Goal: Information Seeking & Learning: Learn about a topic

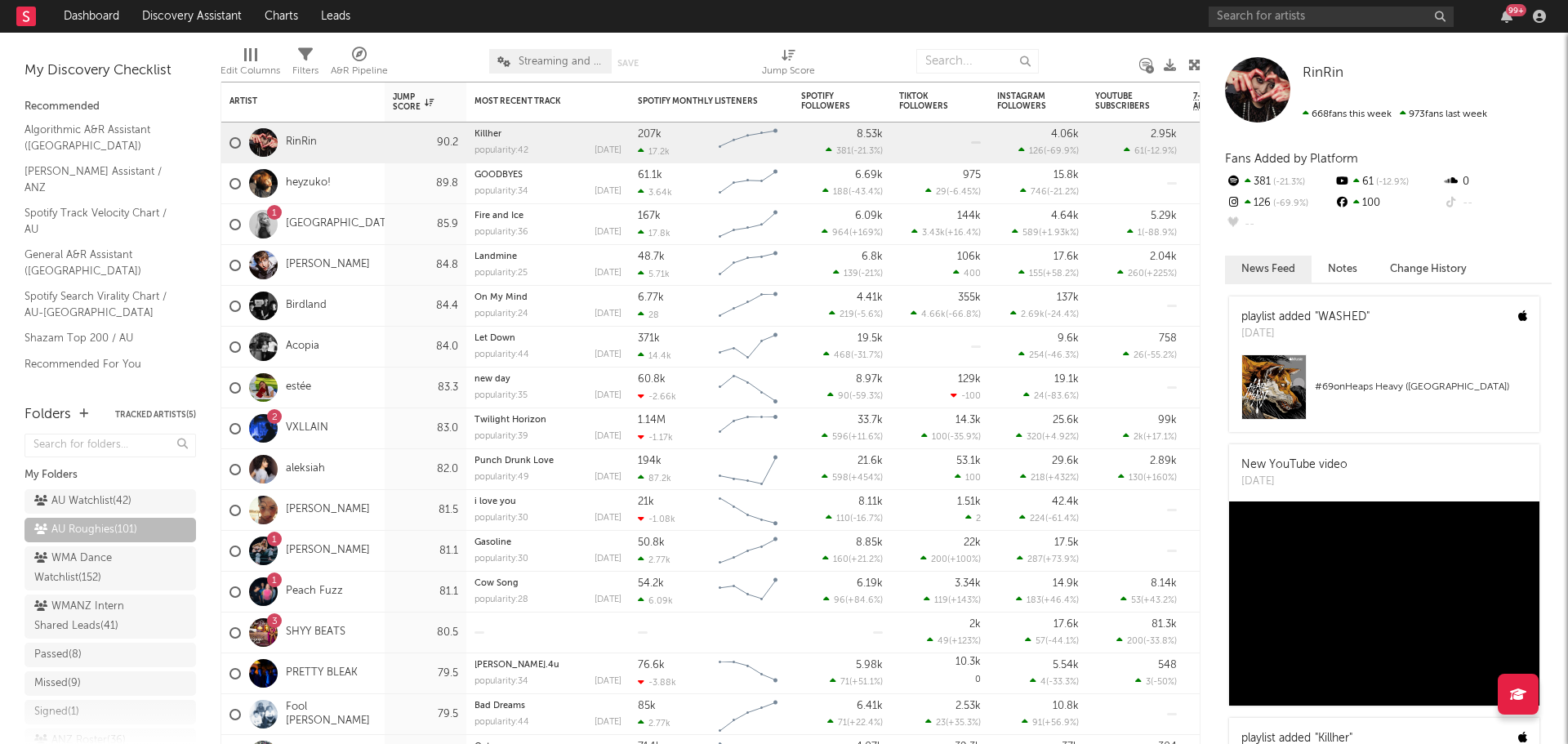
click at [391, 269] on div "84.8" at bounding box center [426, 266] width 81 height 41
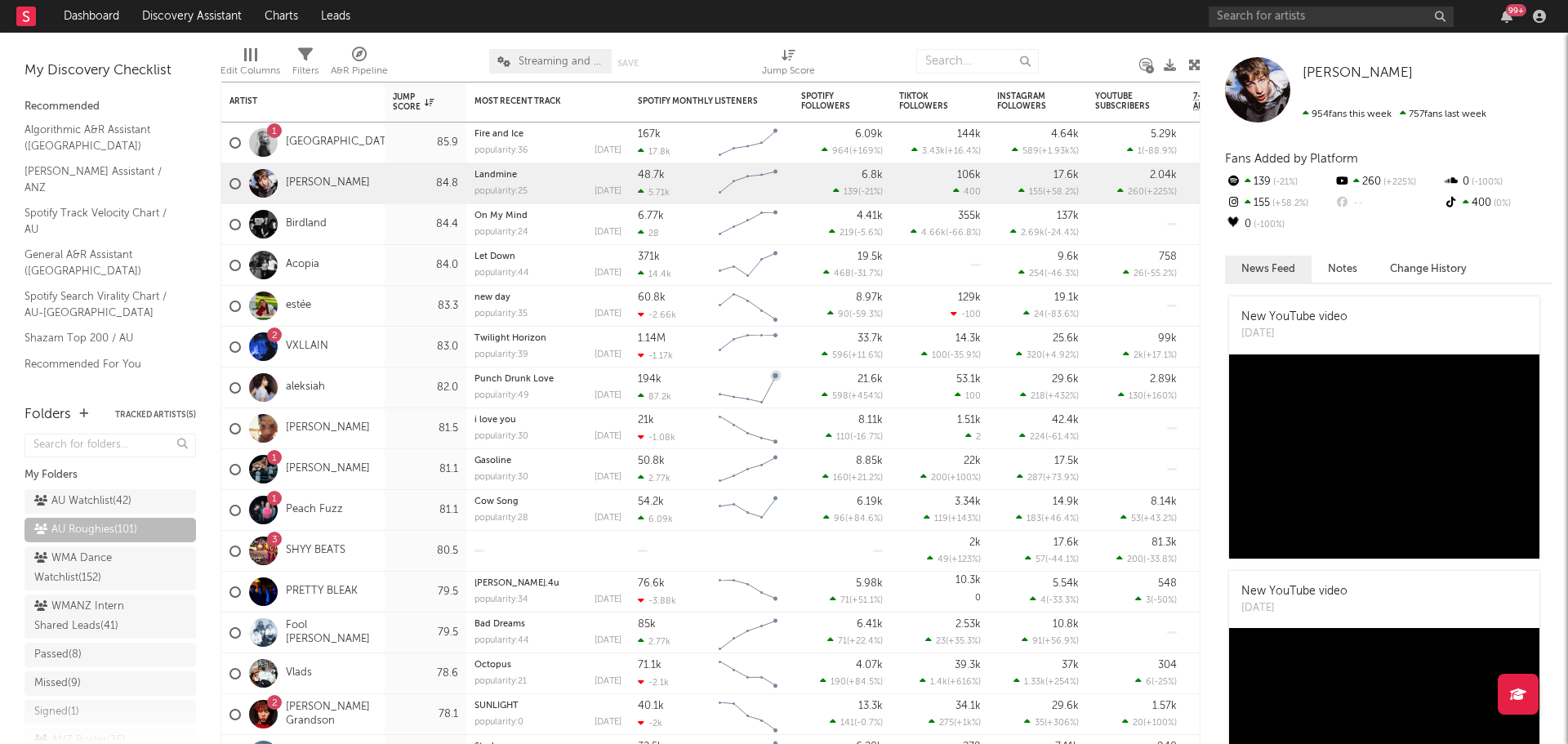
click at [381, 389] on div "aleksiah" at bounding box center [303, 388] width 163 height 41
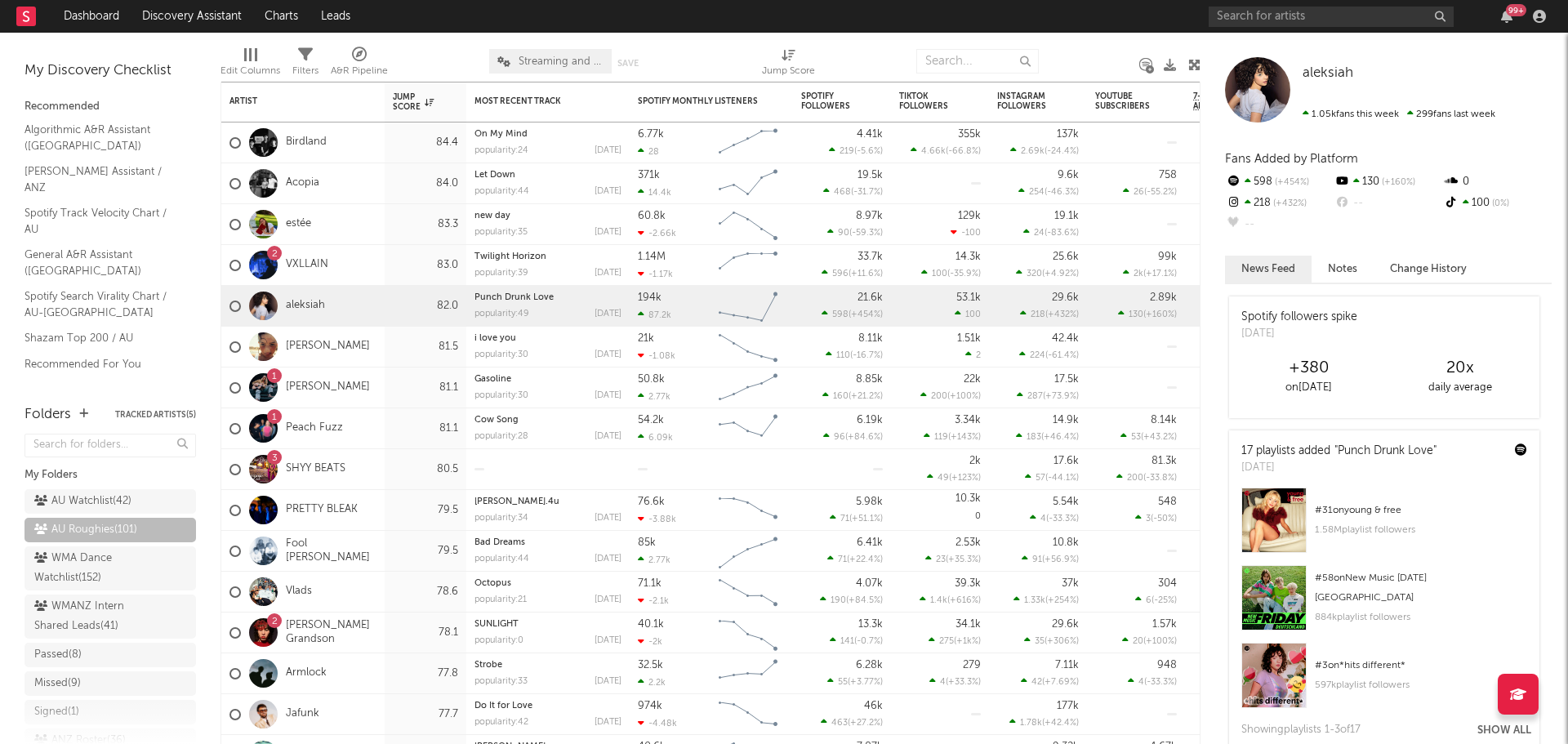
click at [396, 480] on div "80.5" at bounding box center [426, 469] width 81 height 41
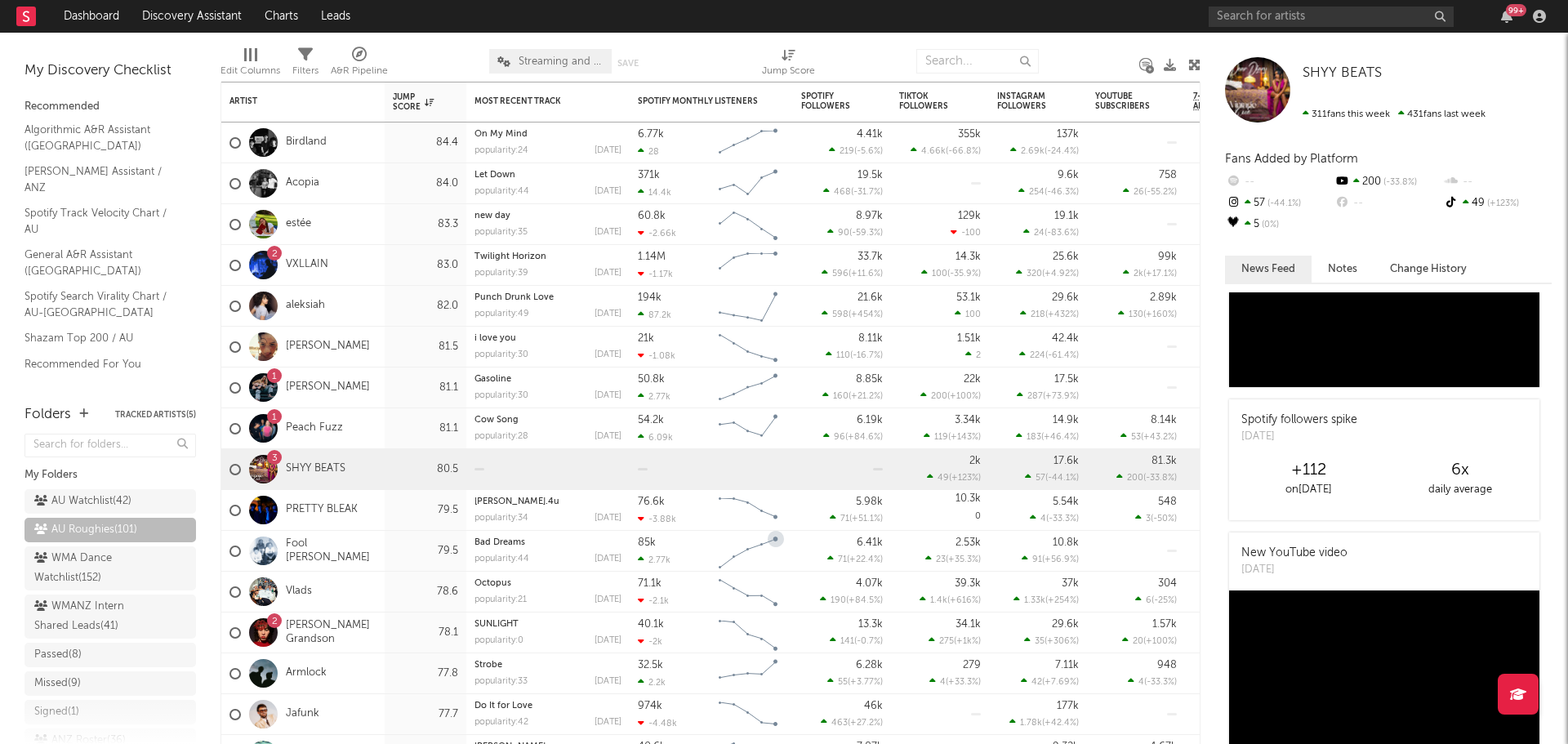
scroll to position [163, 0]
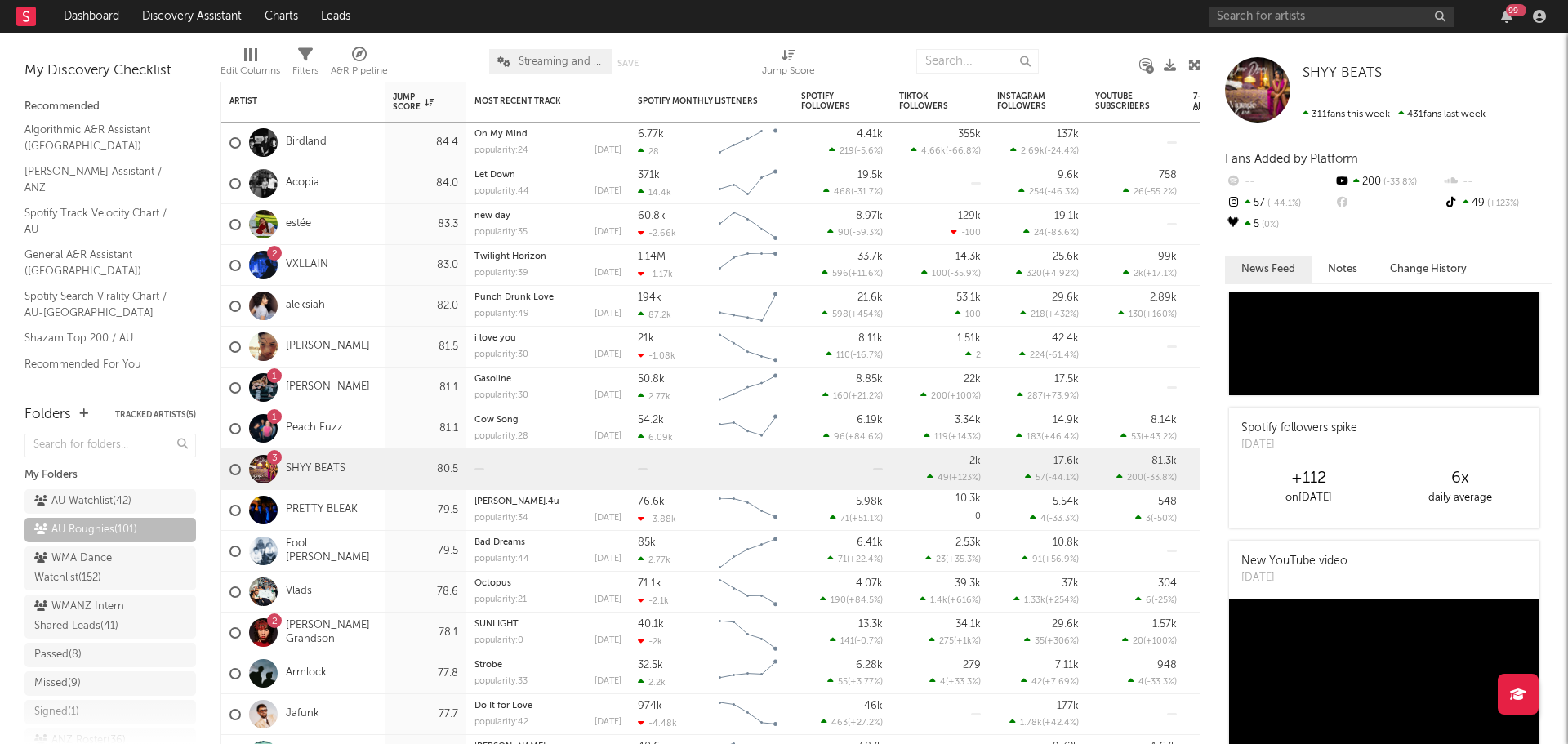
click at [387, 384] on div "81.1" at bounding box center [426, 388] width 81 height 41
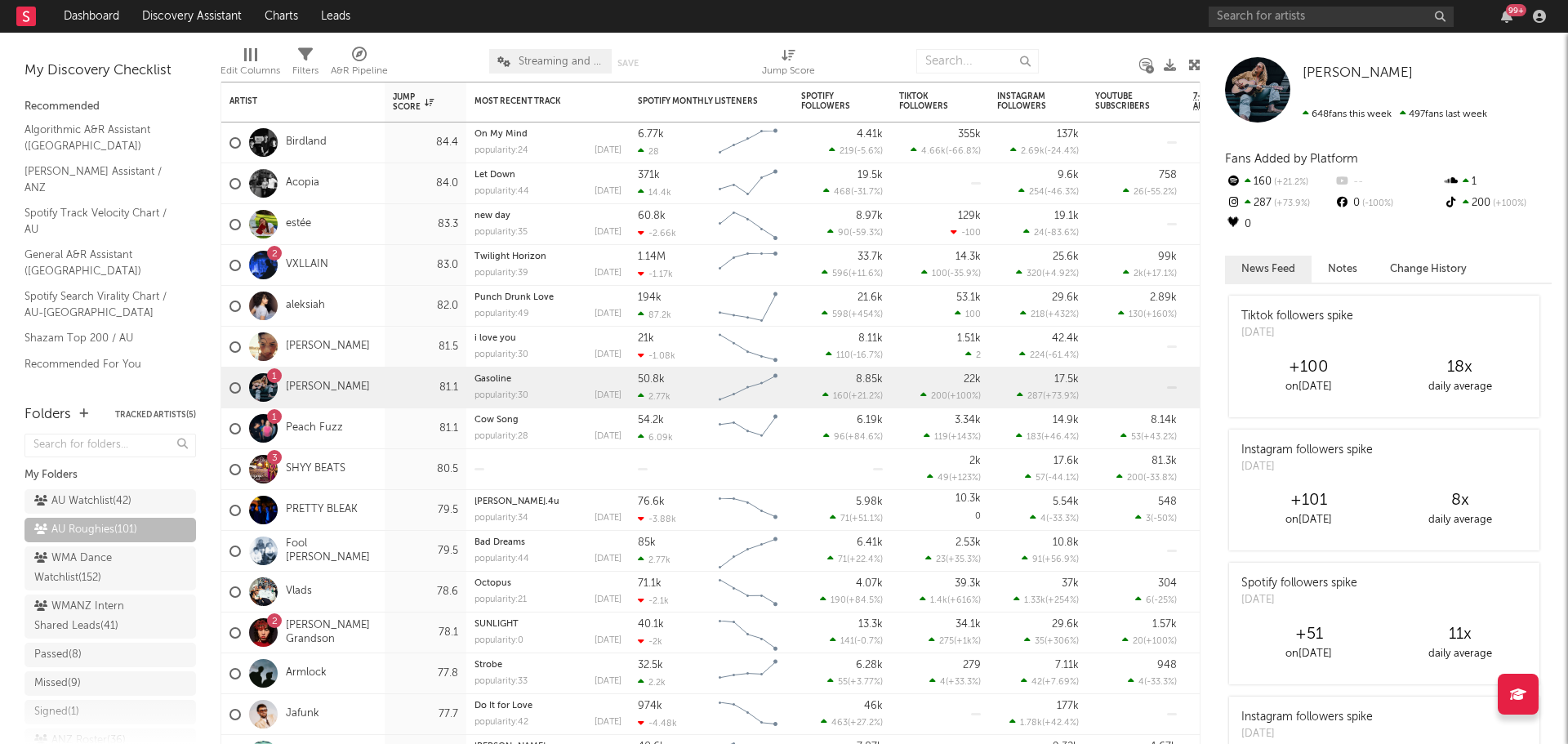
scroll to position [0, 0]
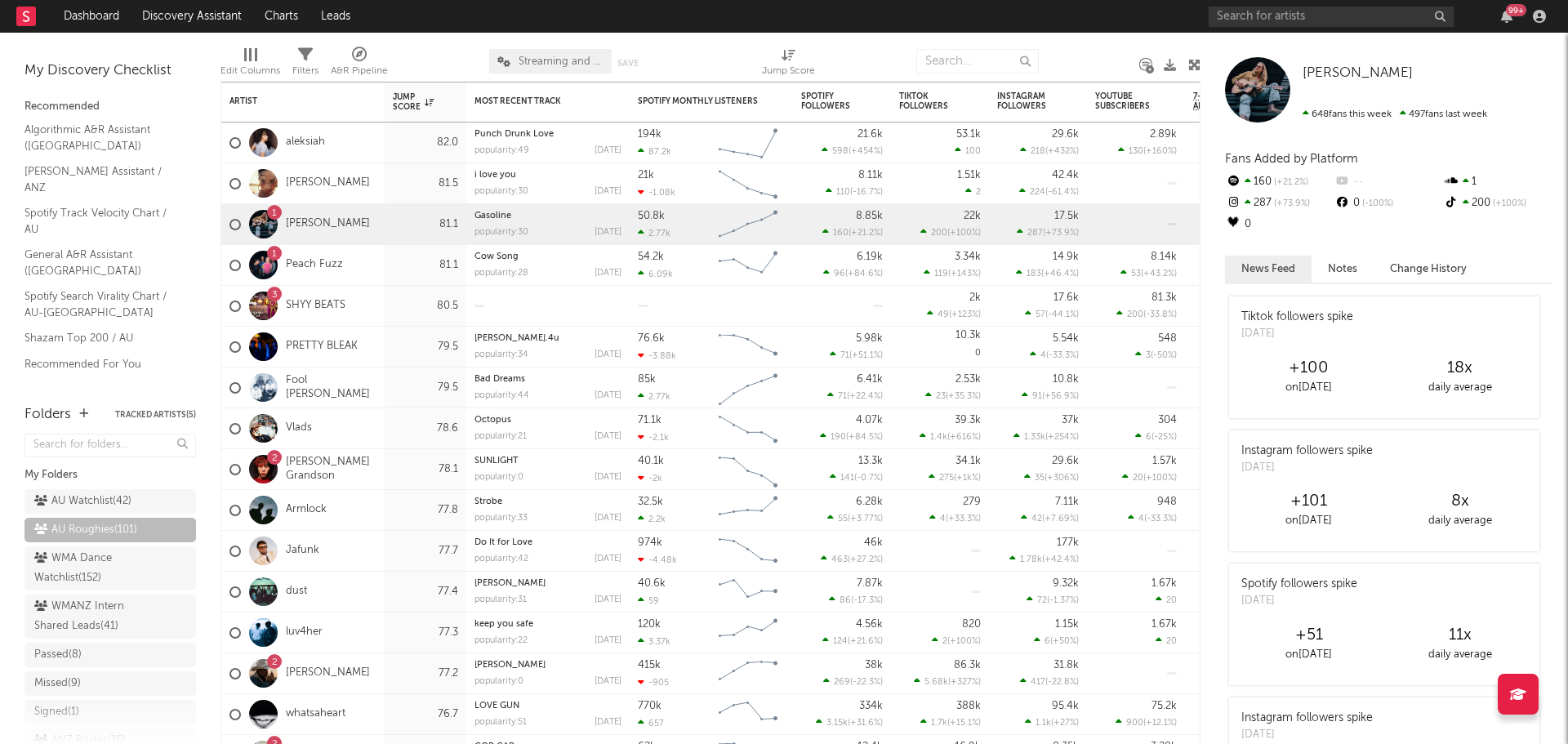
click at [381, 468] on div "2 [PERSON_NAME] Grandson" at bounding box center [303, 469] width 163 height 41
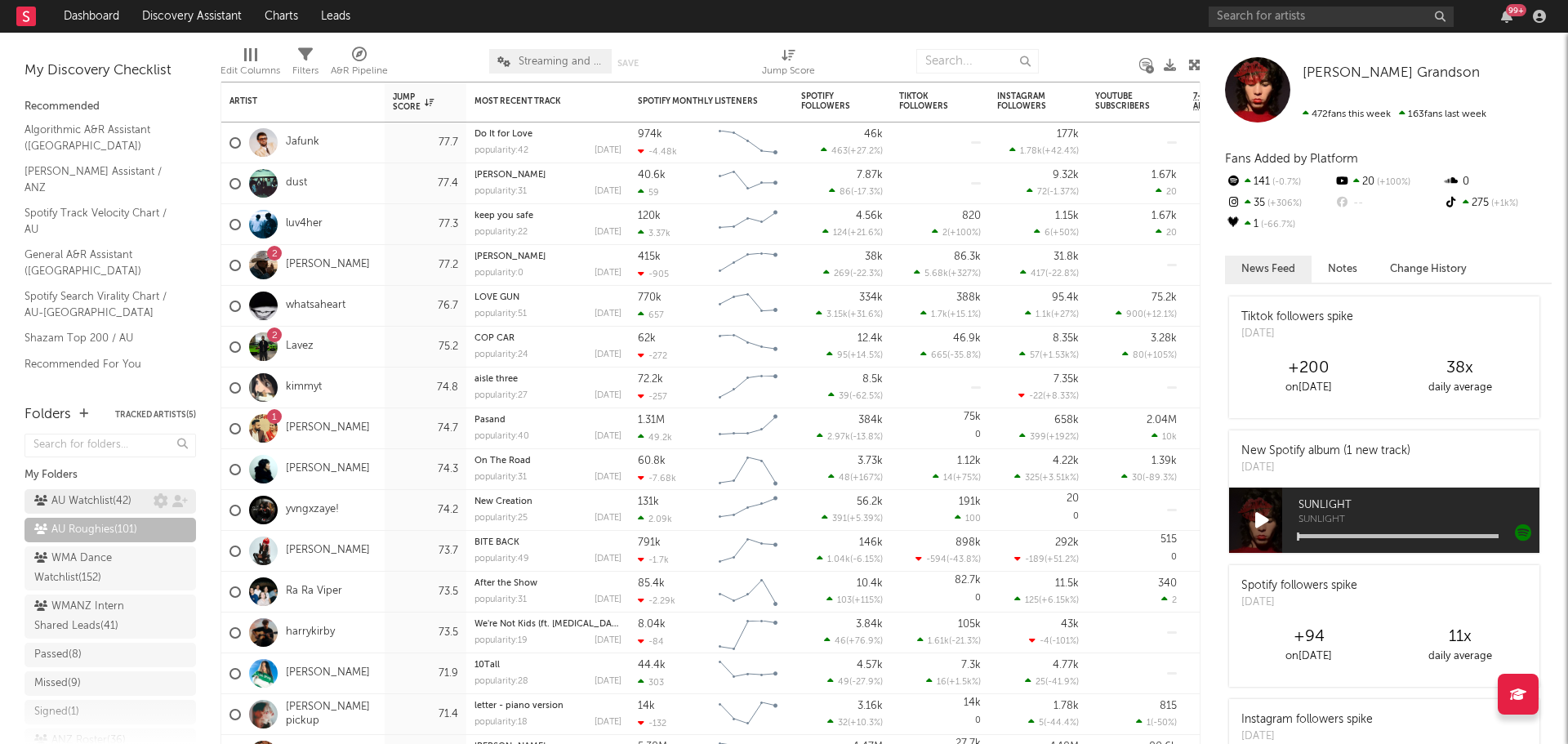
click at [93, 501] on div "AU Watchlist ( 42 )" at bounding box center [82, 501] width 97 height 19
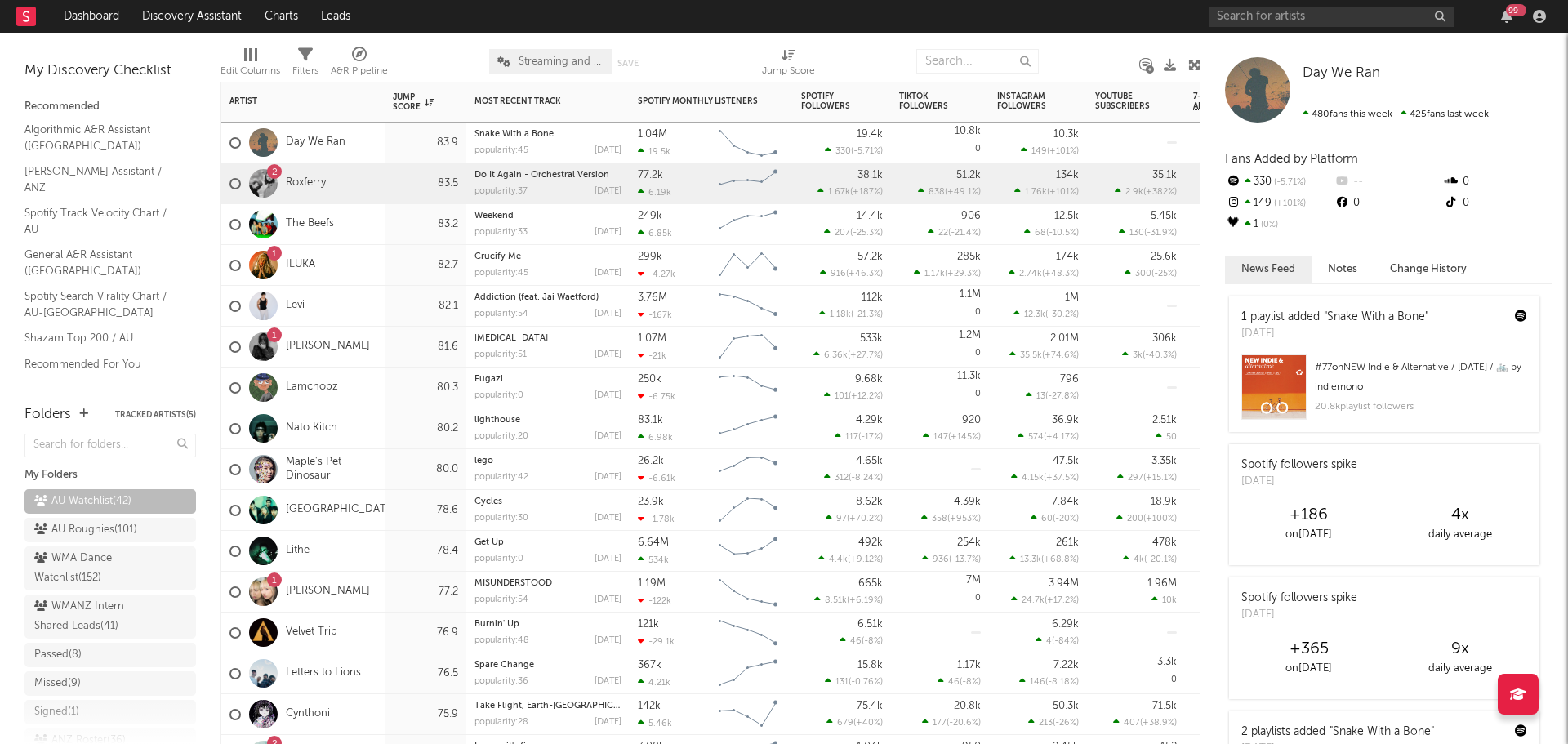
click at [375, 186] on div "2 Roxferry" at bounding box center [303, 183] width 163 height 41
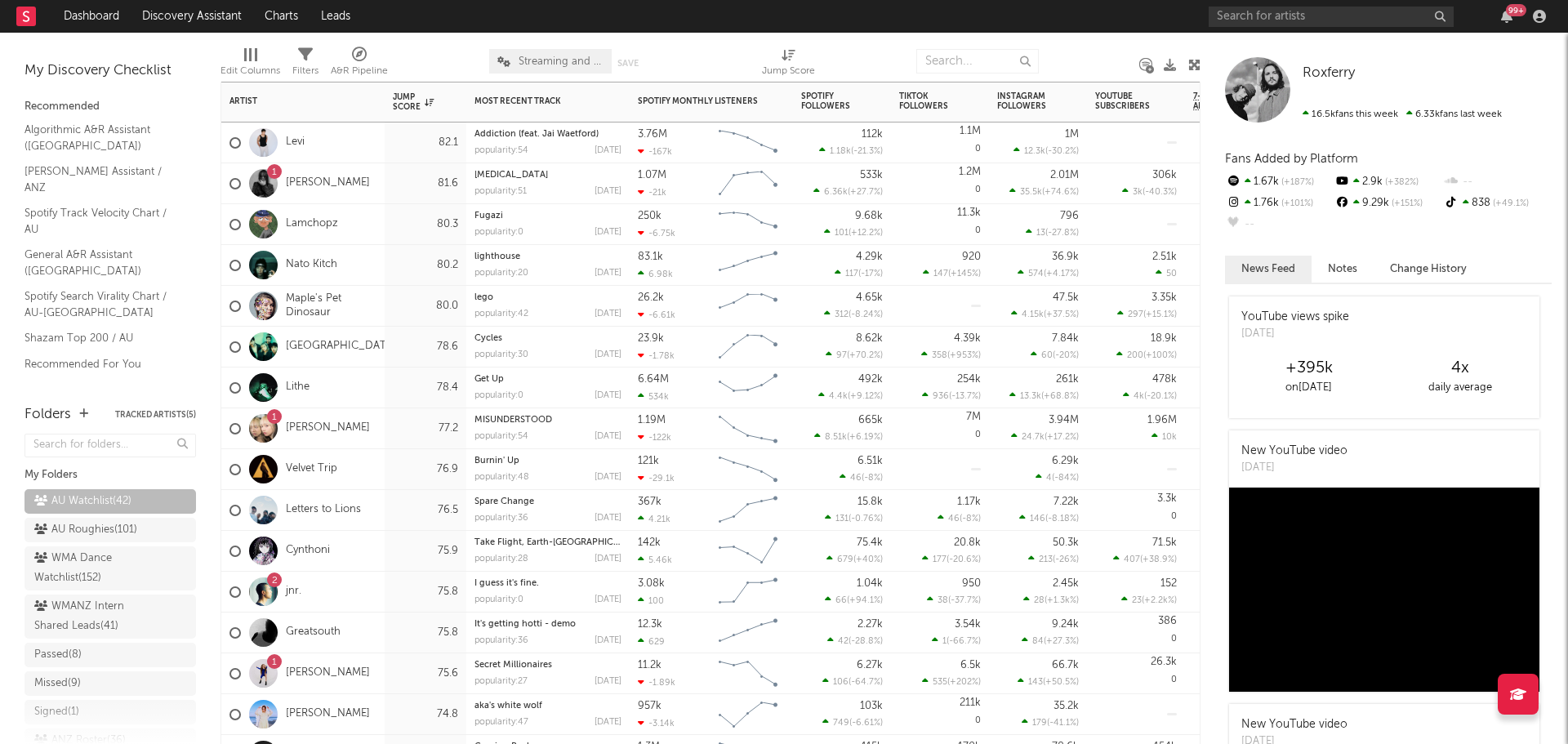
click at [383, 303] on div "Maple's Pet Dinosaur" at bounding box center [303, 307] width 163 height 41
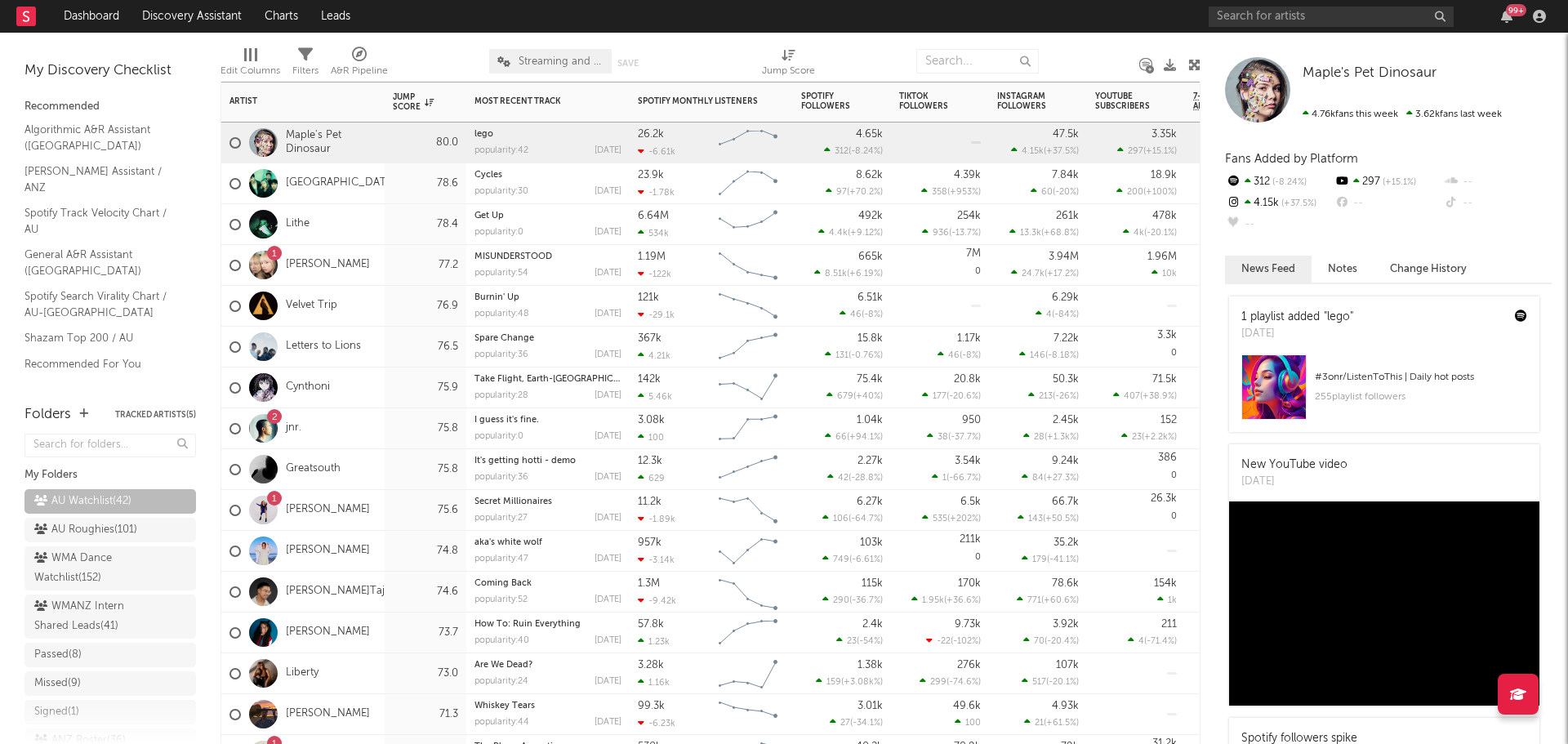
click at [391, 427] on div "75.8" at bounding box center [426, 429] width 81 height 41
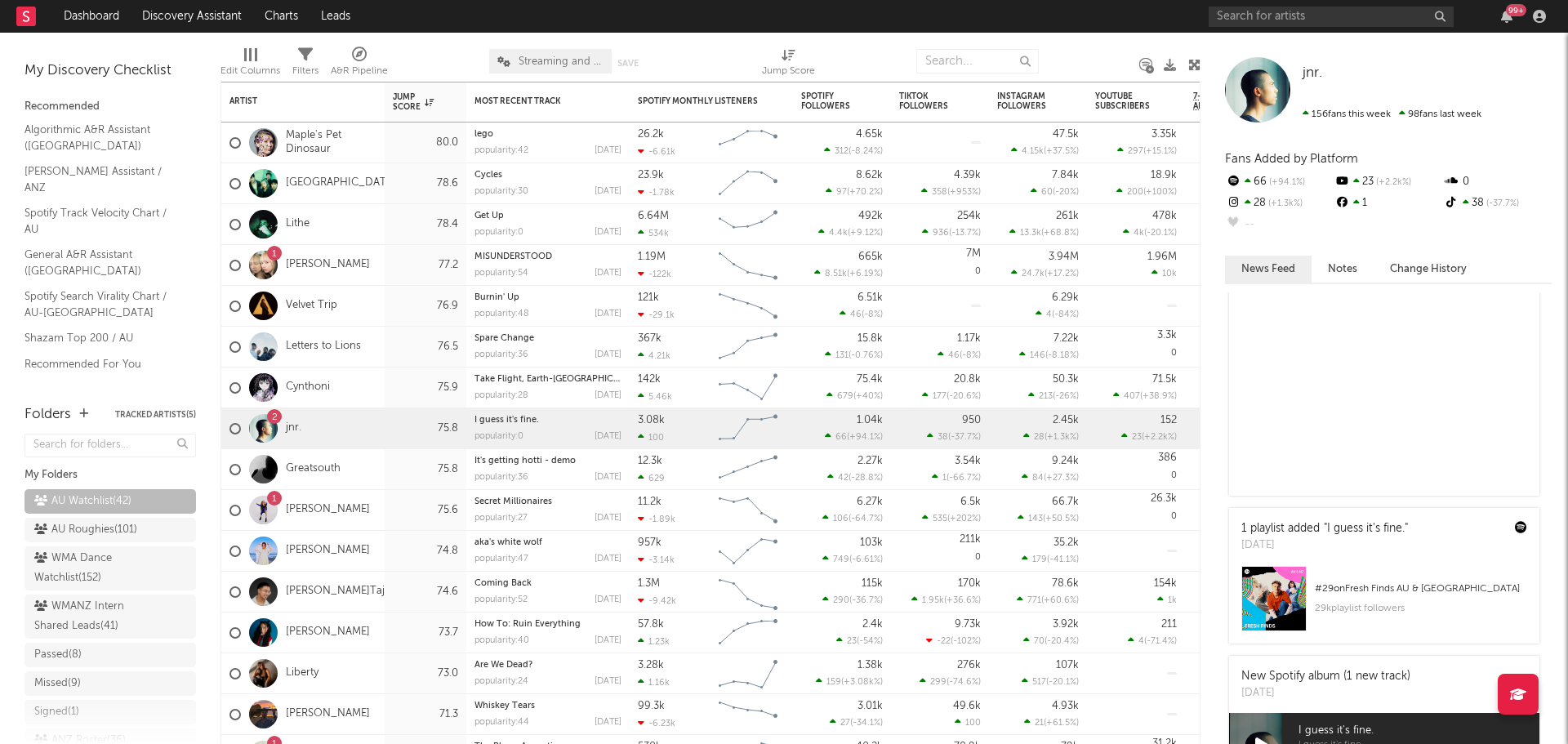
scroll to position [735, 0]
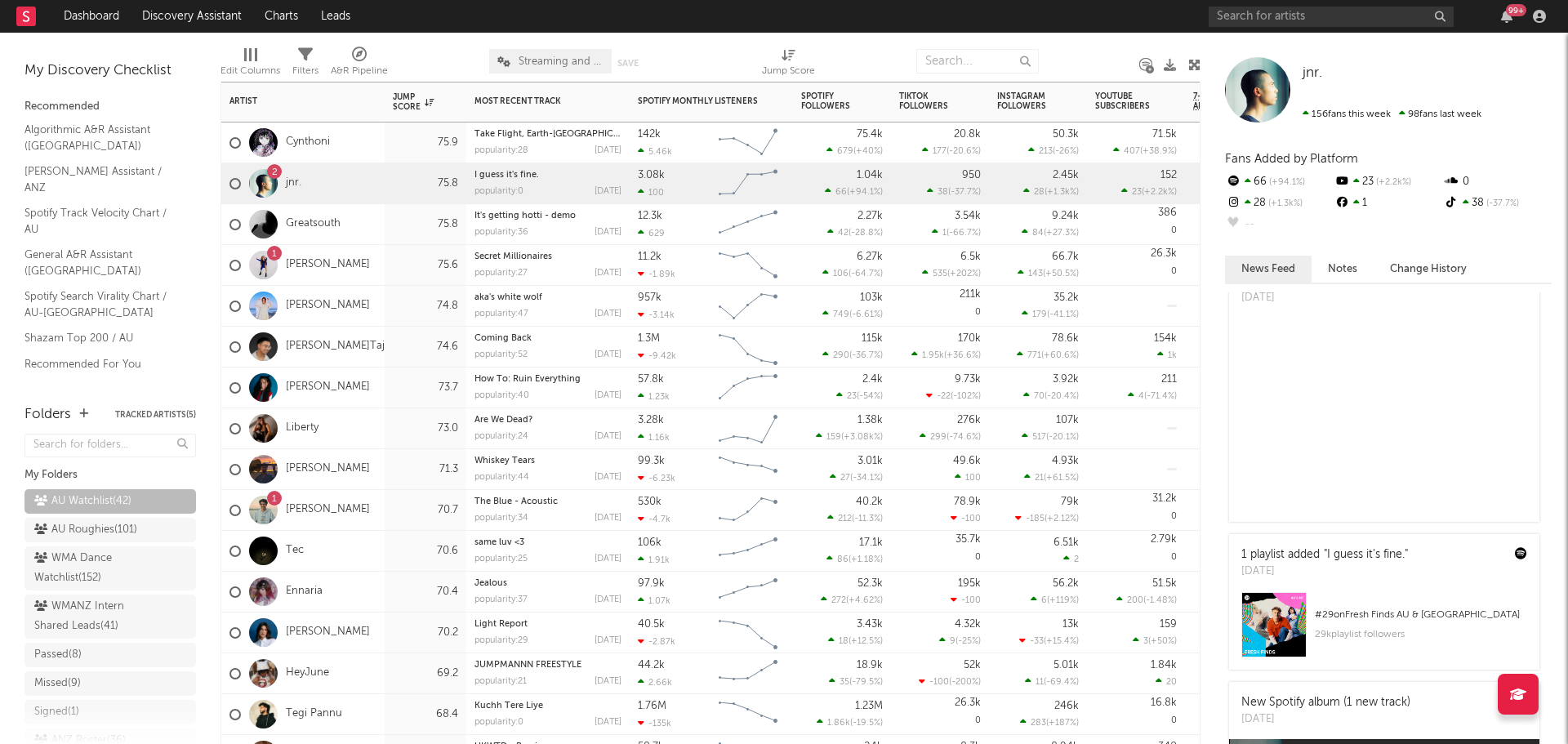
click at [376, 430] on div "Liberty" at bounding box center [303, 429] width 163 height 41
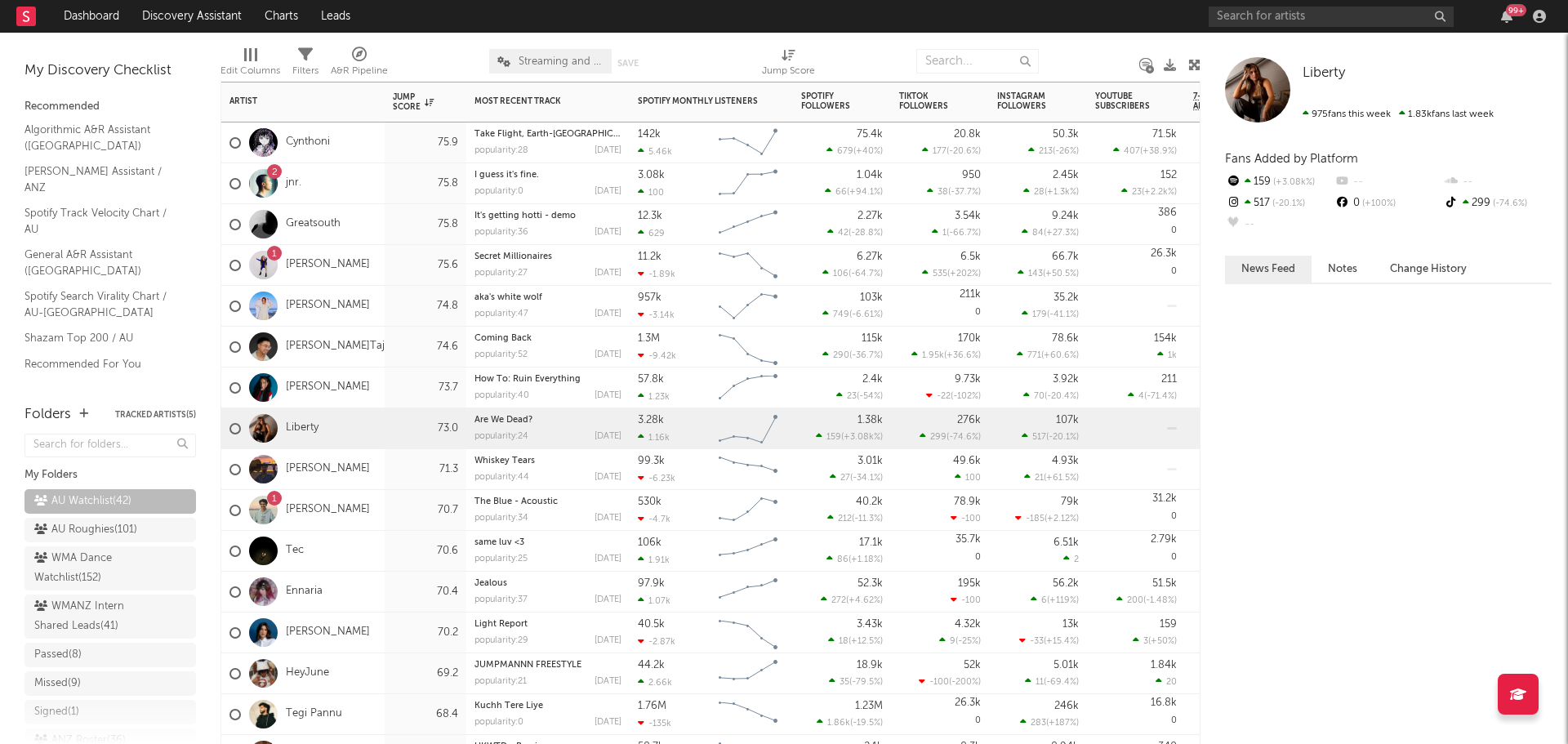
scroll to position [0, 0]
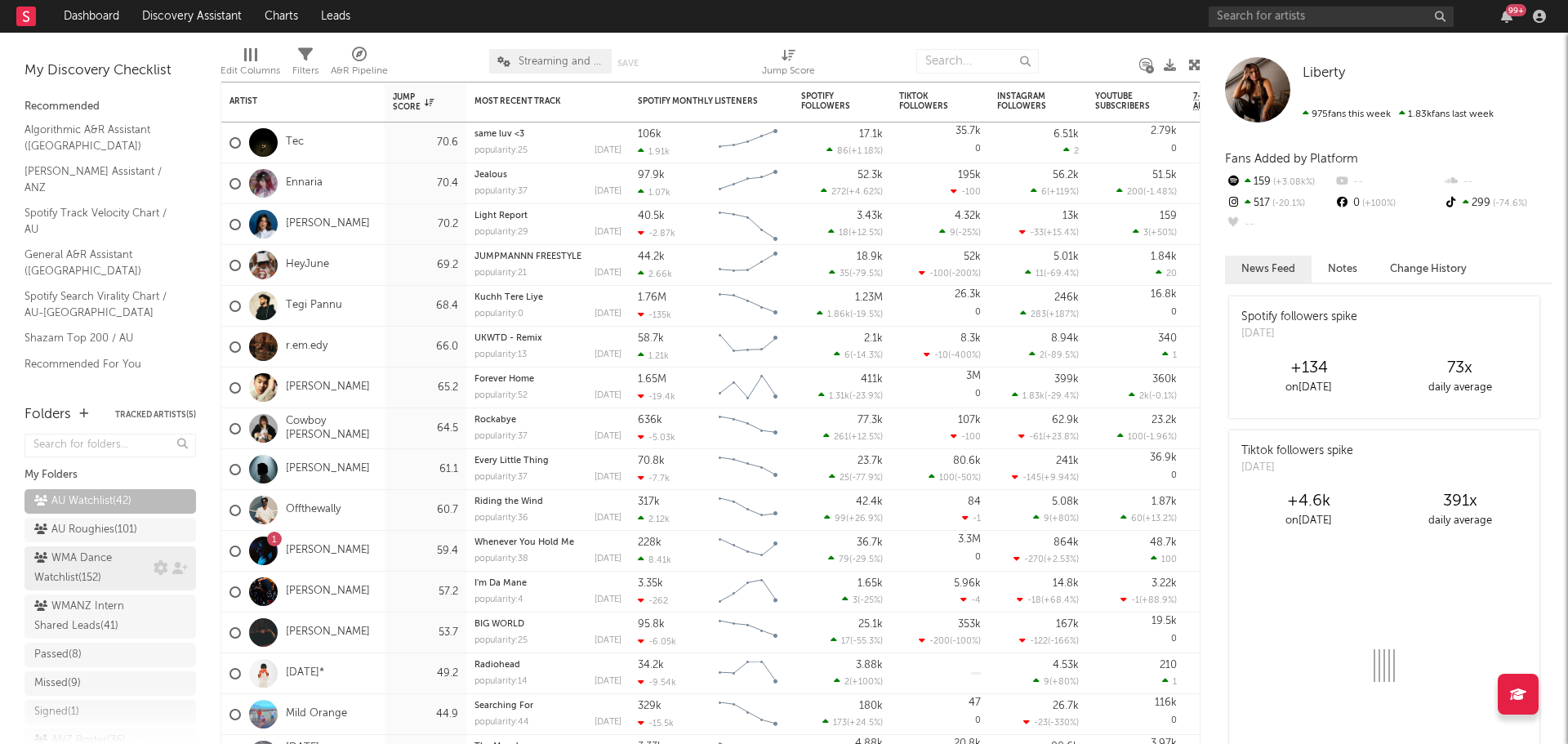
click at [82, 588] on div "WMA Dance Watchlist ( 152 )" at bounding box center [91, 568] width 115 height 39
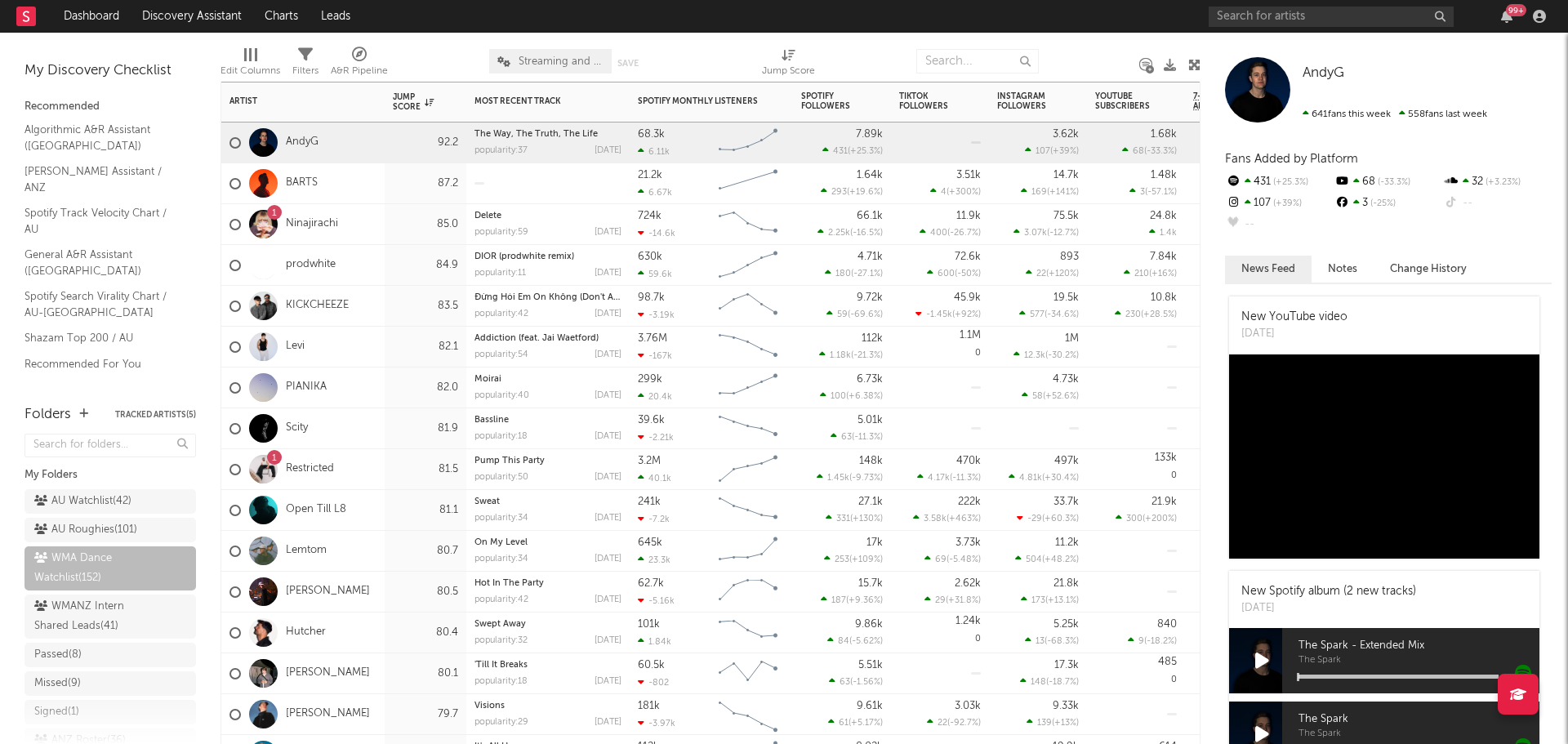
click at [372, 150] on div "AndyG" at bounding box center [303, 143] width 163 height 41
click at [380, 182] on div "BARTS" at bounding box center [303, 183] width 163 height 41
